Goal: Information Seeking & Learning: Learn about a topic

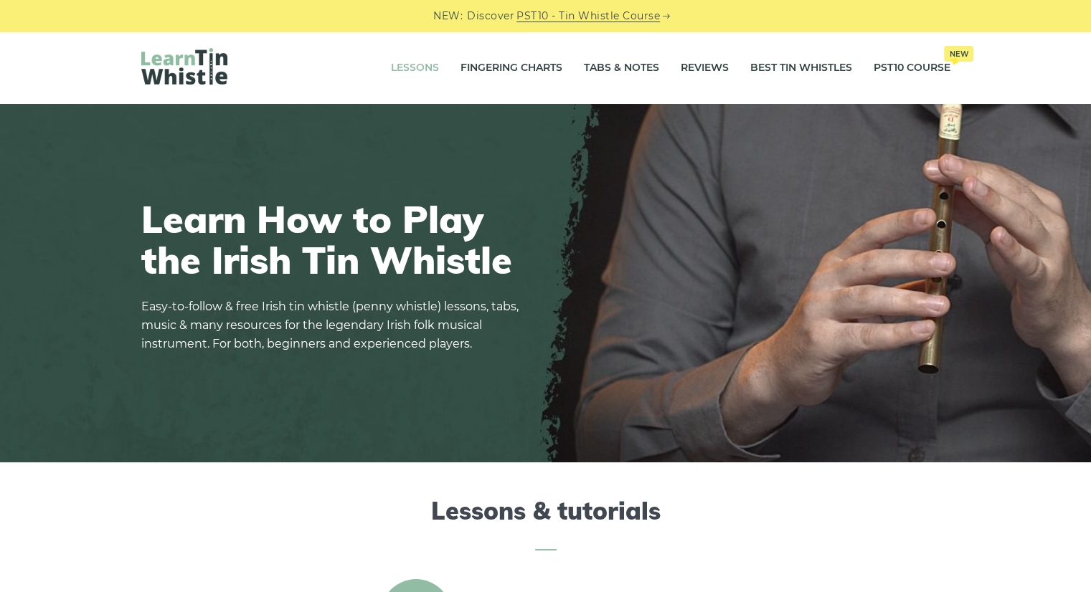
click at [410, 71] on link "Lessons" at bounding box center [415, 68] width 48 height 36
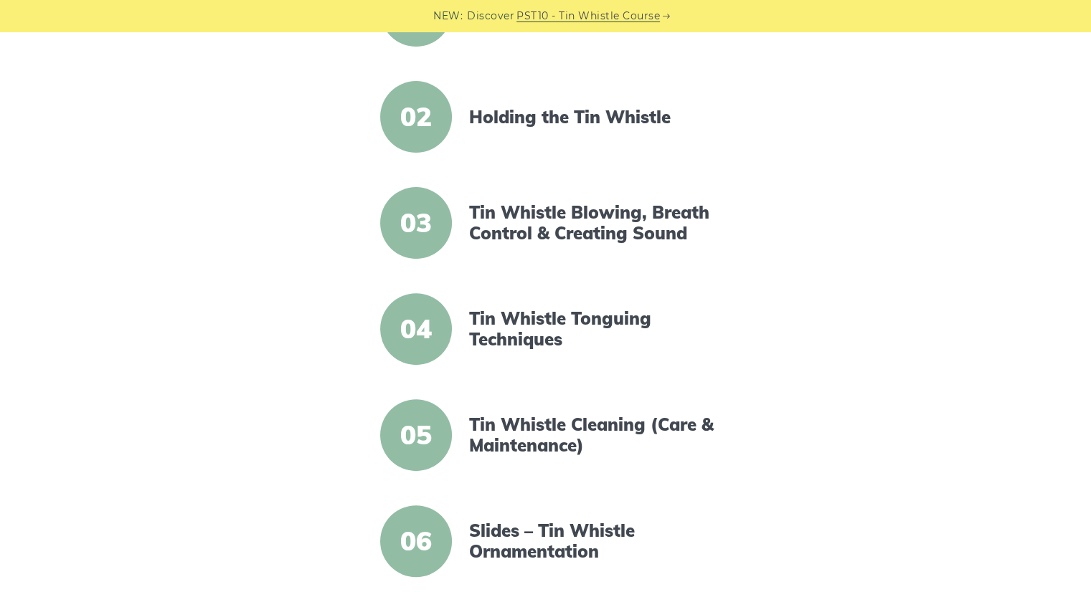
scroll to position [436, 0]
click at [516, 334] on link "Tin Whistle Tonguing Techniques" at bounding box center [592, 329] width 247 height 42
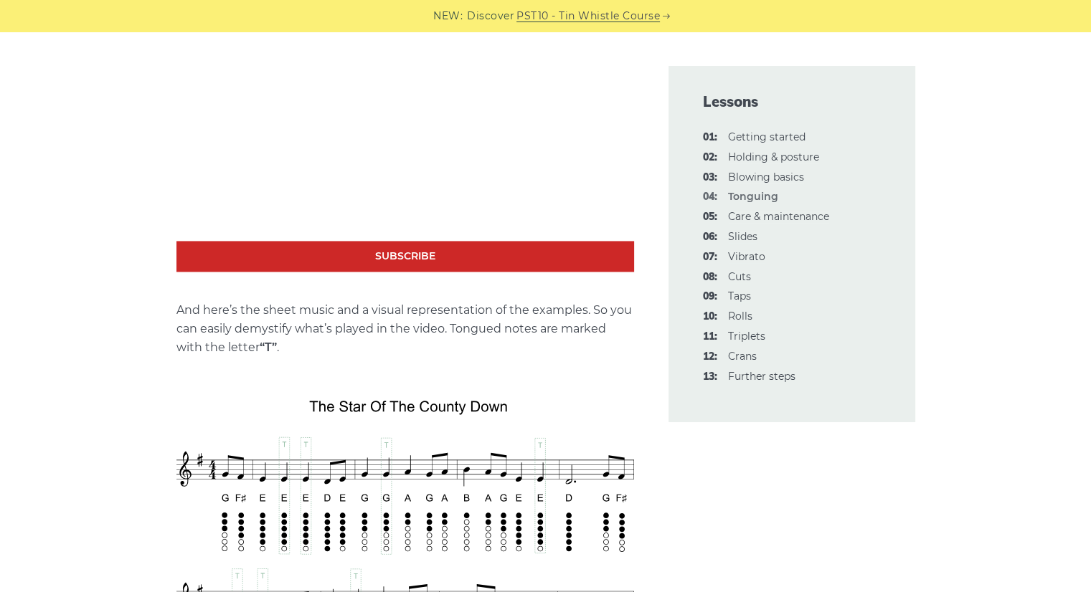
scroll to position [2137, 0]
click at [516, 334] on p "And here’s the sheet music and a visual representation of the examples. So you …" at bounding box center [405, 329] width 458 height 56
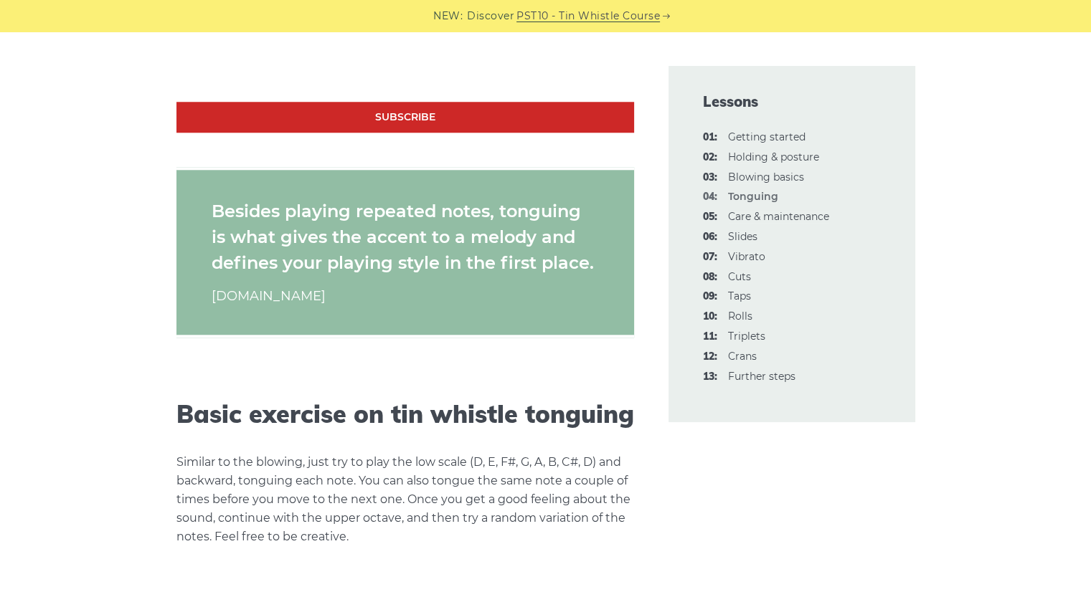
scroll to position [1358, 0]
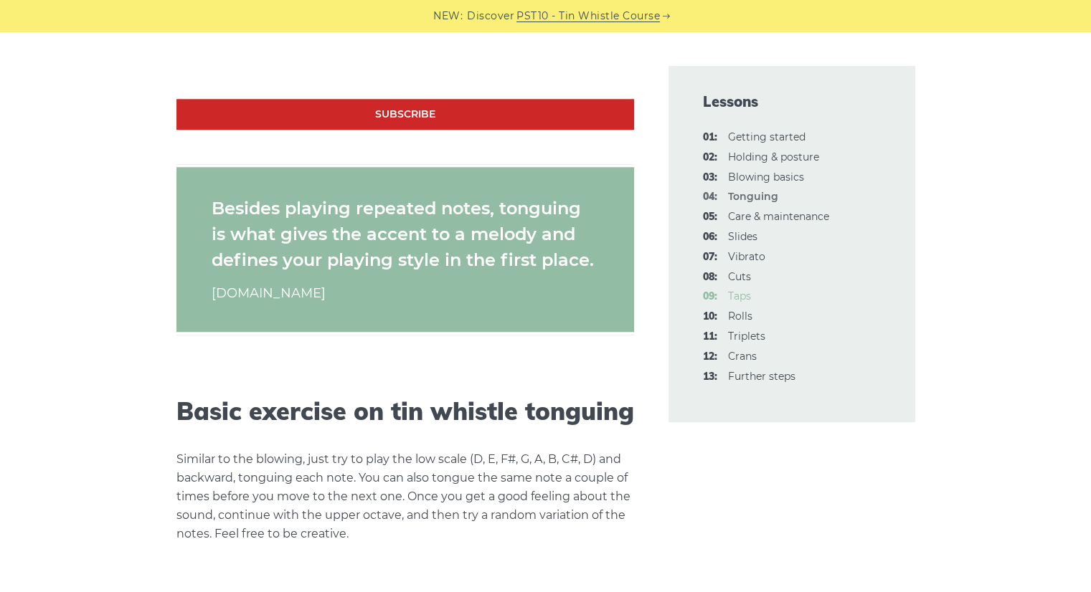
click at [745, 298] on link "09: Taps" at bounding box center [739, 296] width 23 height 13
